Goal: Check status: Check status

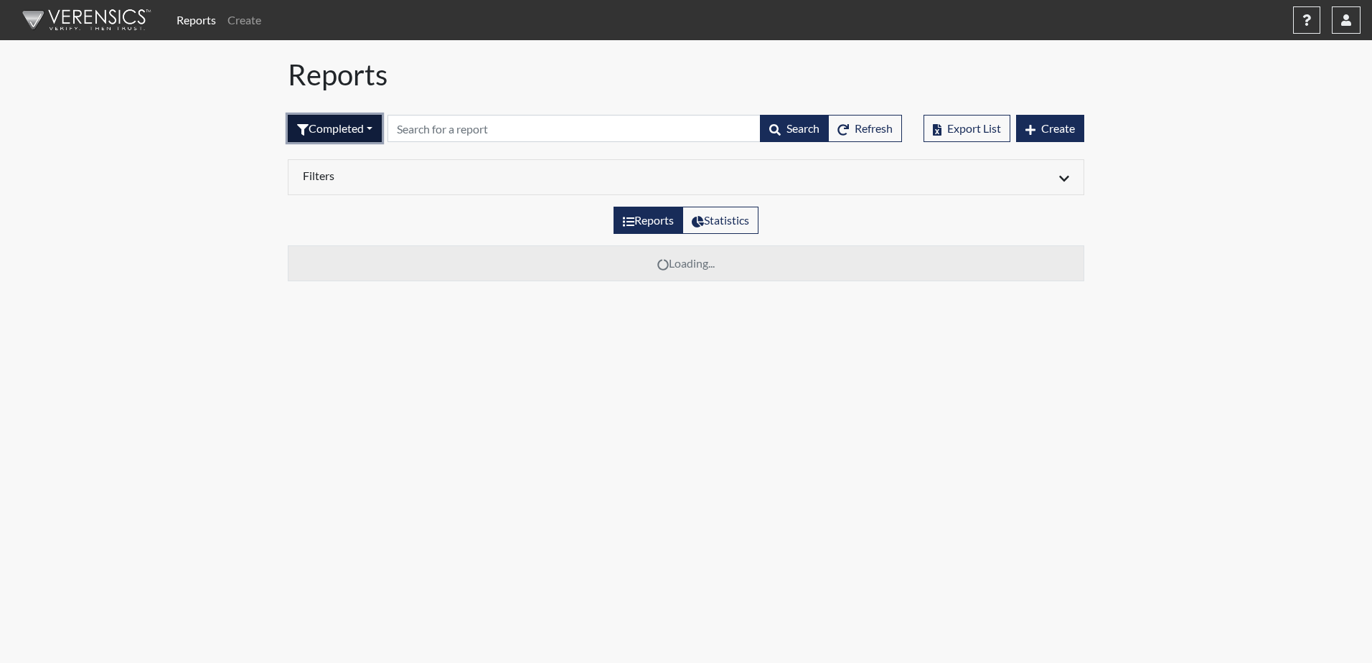
click at [337, 127] on button "Completed" at bounding box center [335, 128] width 94 height 27
click at [349, 212] on button "Sent by email" at bounding box center [344, 207] width 113 height 23
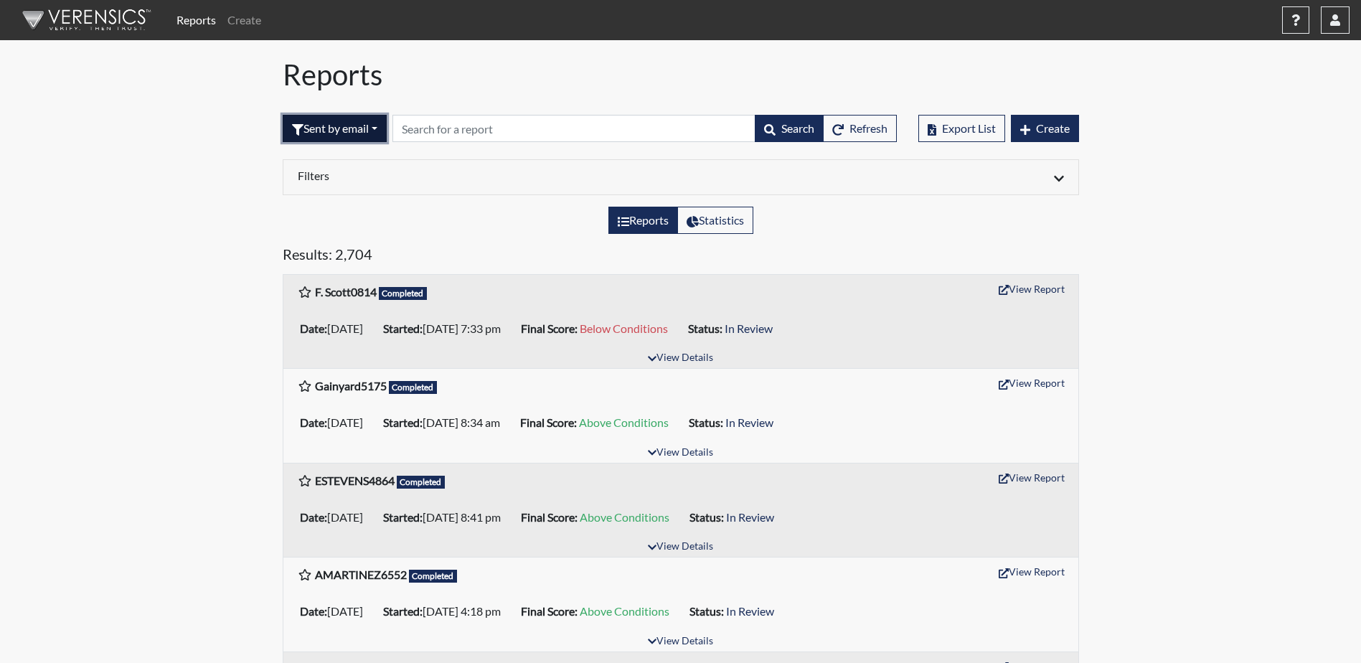
click at [381, 131] on button "Sent by email" at bounding box center [335, 128] width 104 height 27
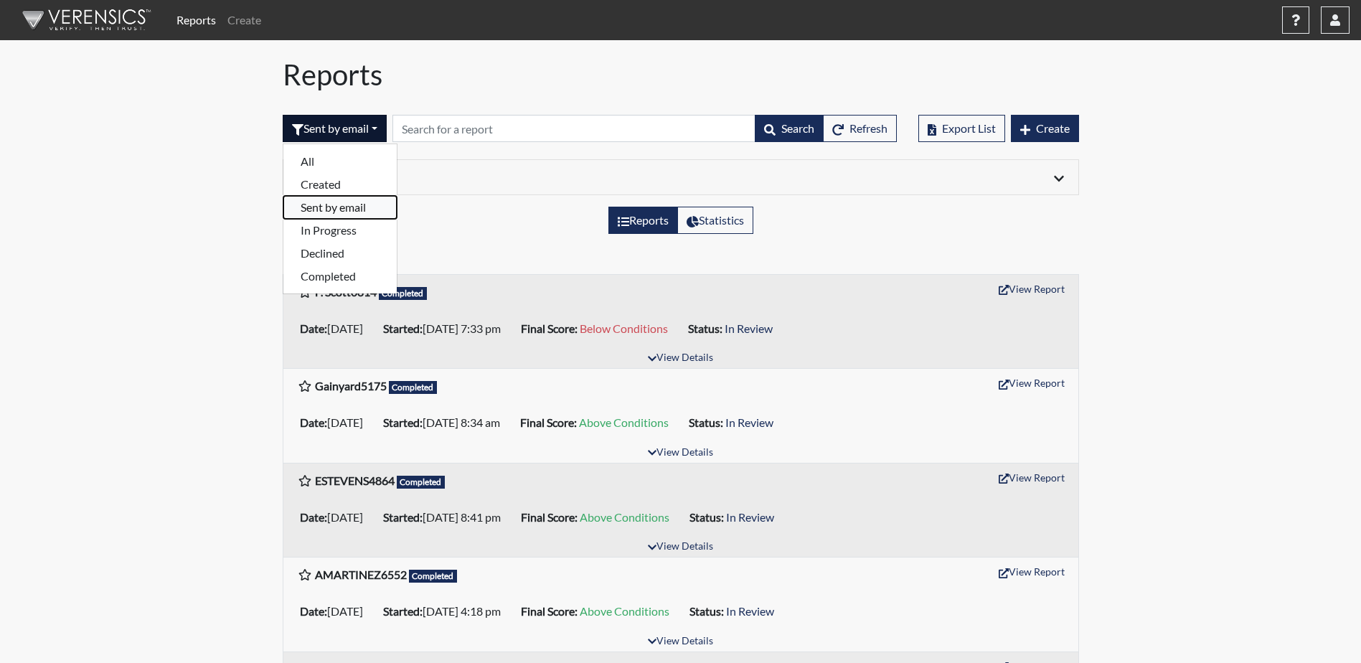
click at [367, 208] on button "Sent by email" at bounding box center [339, 207] width 113 height 23
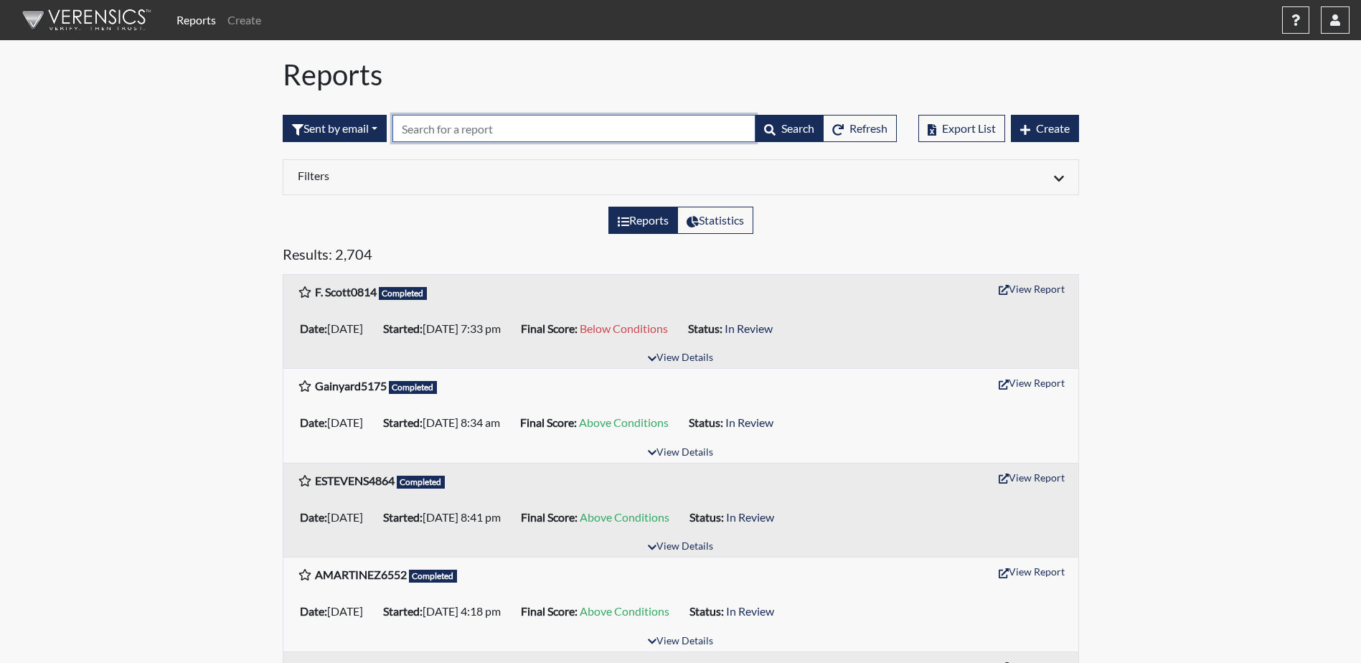
click at [524, 127] on input "text" at bounding box center [574, 128] width 363 height 27
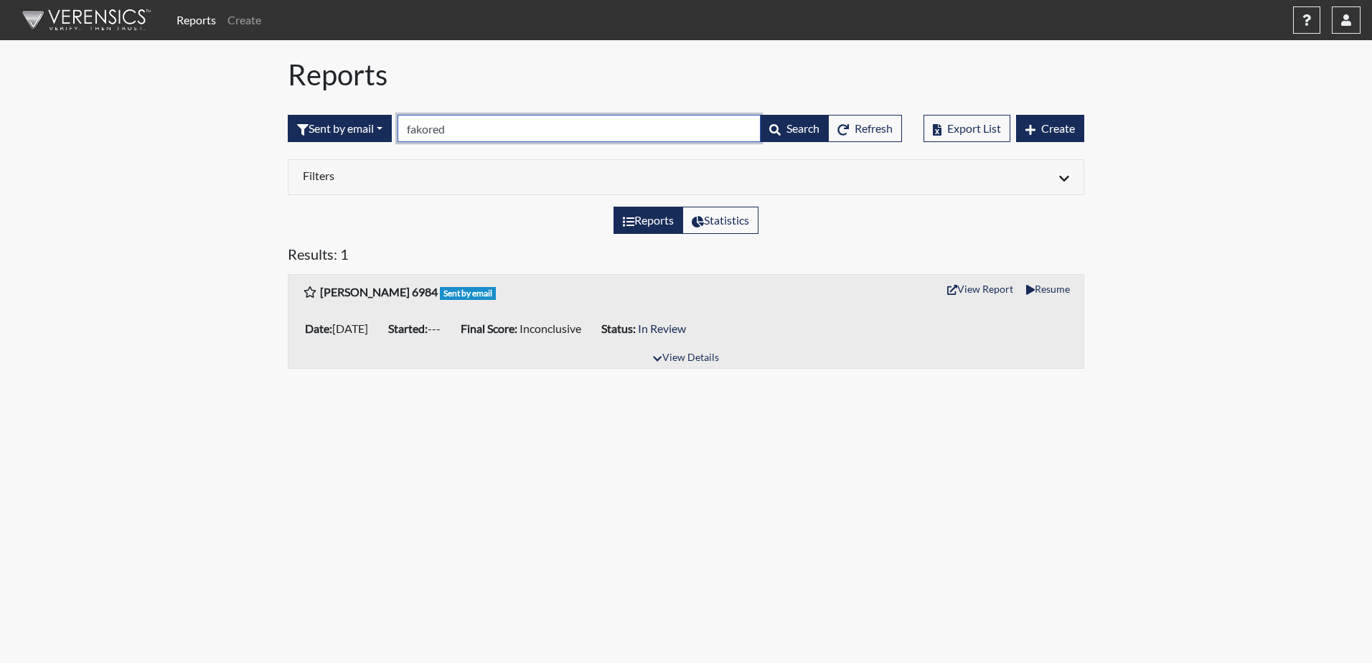
type input "fakorede"
drag, startPoint x: 474, startPoint y: 129, endPoint x: 410, endPoint y: 134, distance: 64.1
click at [410, 134] on input "fakorede" at bounding box center [579, 128] width 363 height 27
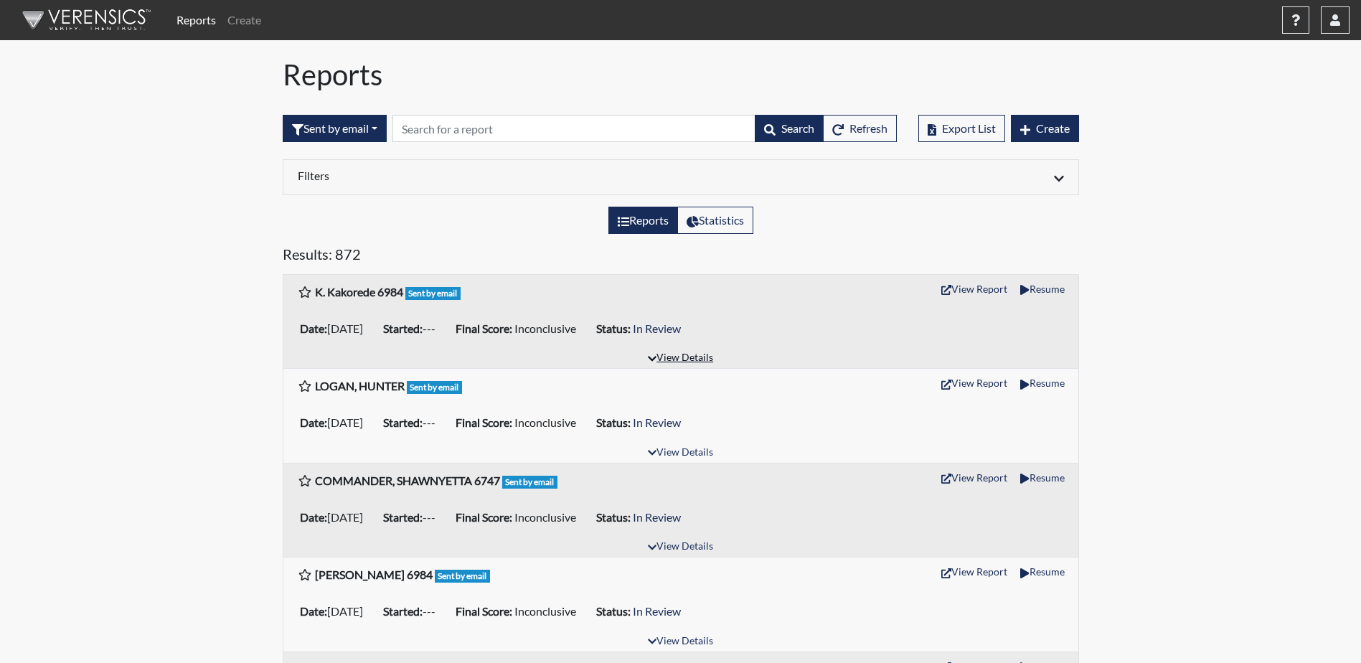
click at [680, 361] on button "View Details" at bounding box center [681, 358] width 78 height 19
